Goal: Check status

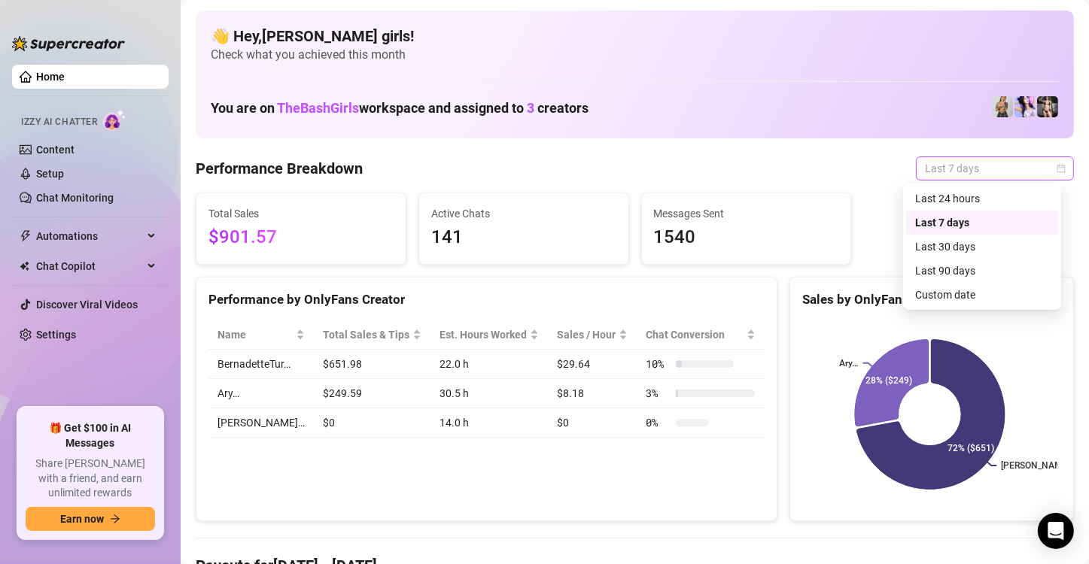
click at [995, 162] on span "Last 7 days" at bounding box center [995, 168] width 140 height 23
click at [940, 294] on div "Custom date" at bounding box center [982, 295] width 134 height 17
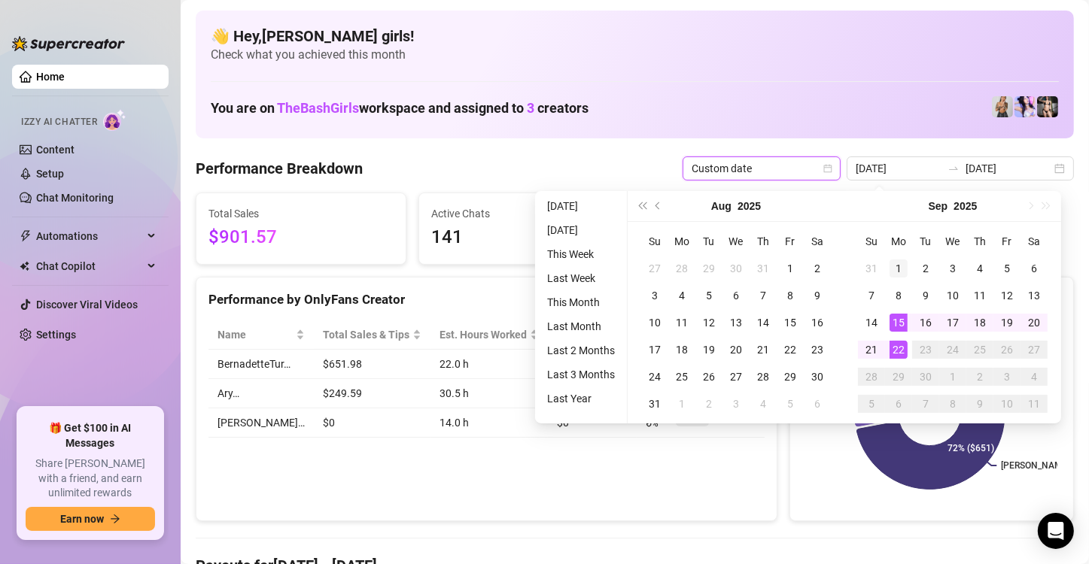
type input "[DATE]"
click at [899, 275] on div "1" at bounding box center [898, 269] width 18 height 18
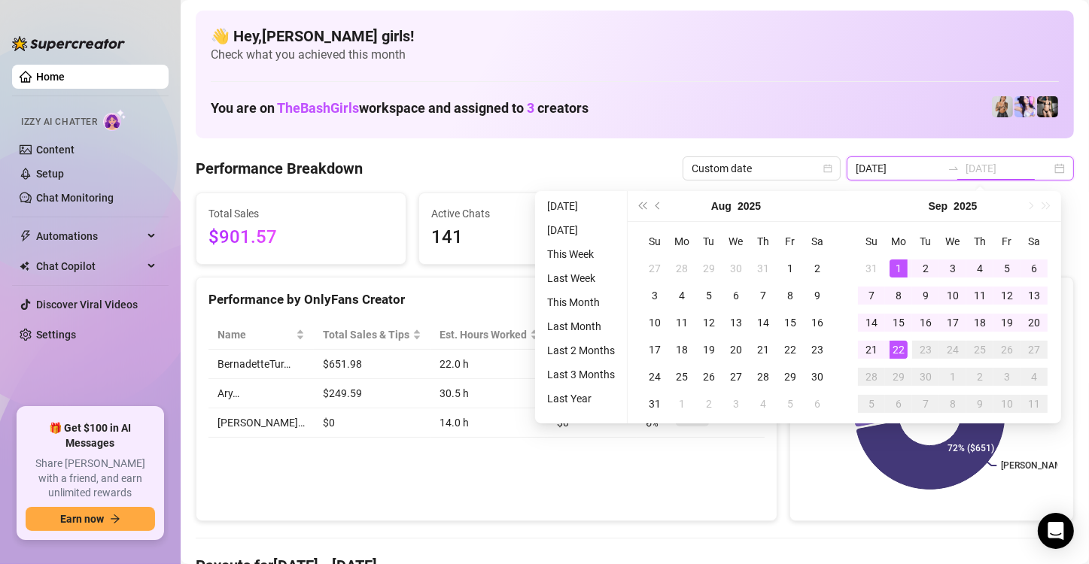
type input "[DATE]"
click at [900, 353] on div "22" at bounding box center [898, 350] width 18 height 18
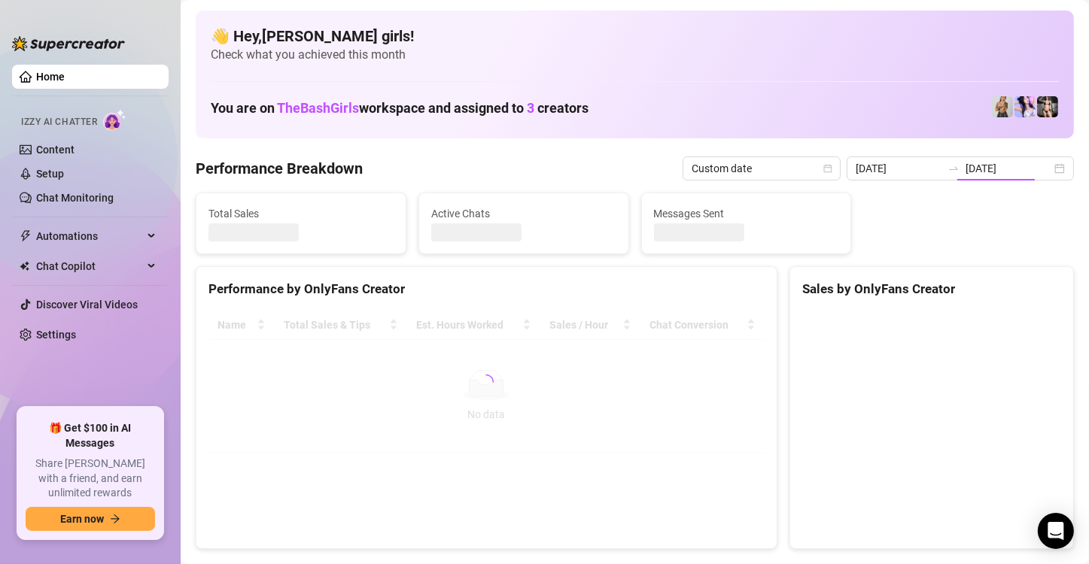
type input "[DATE]"
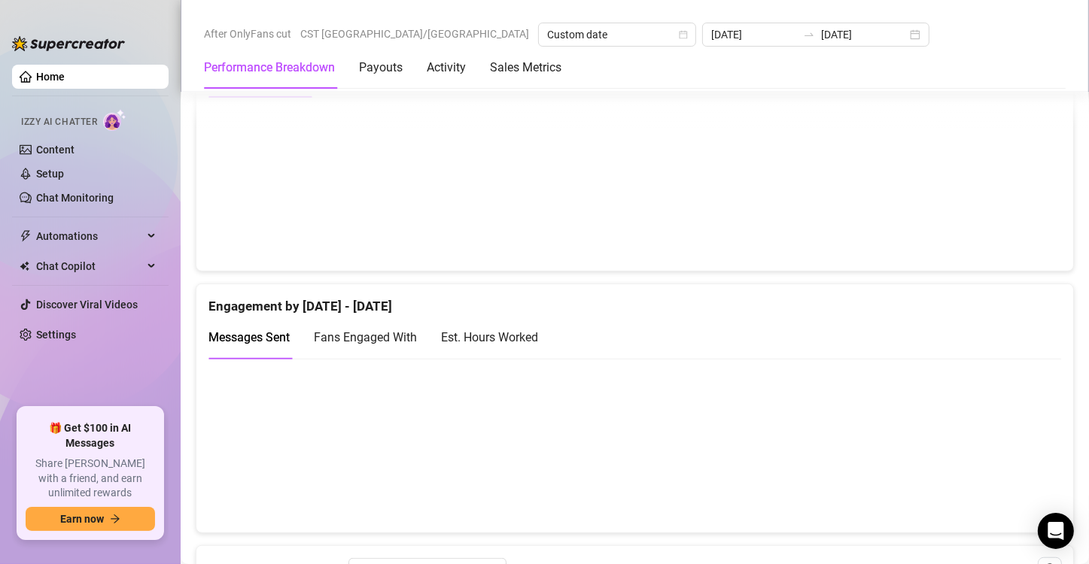
scroll to position [844, 0]
click at [496, 329] on div "Est. Hours Worked" at bounding box center [489, 335] width 97 height 19
